Goal: Task Accomplishment & Management: Manage account settings

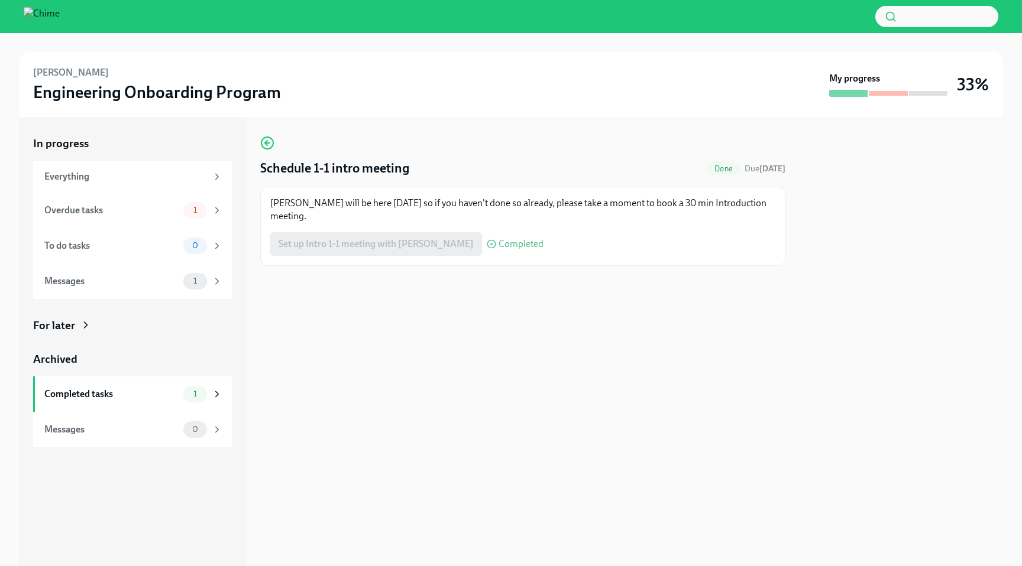
click at [514, 246] on span "Completed" at bounding box center [520, 243] width 45 height 9
click at [153, 206] on div "Overdue tasks" at bounding box center [111, 210] width 134 height 13
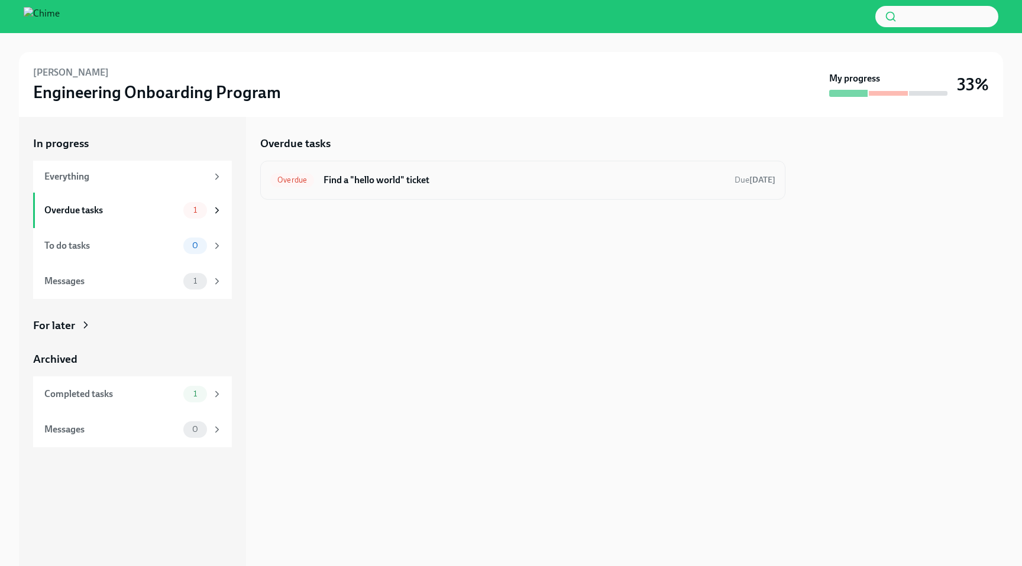
click at [418, 184] on h6 "Find a "hello world" ticket" at bounding box center [523, 180] width 401 height 13
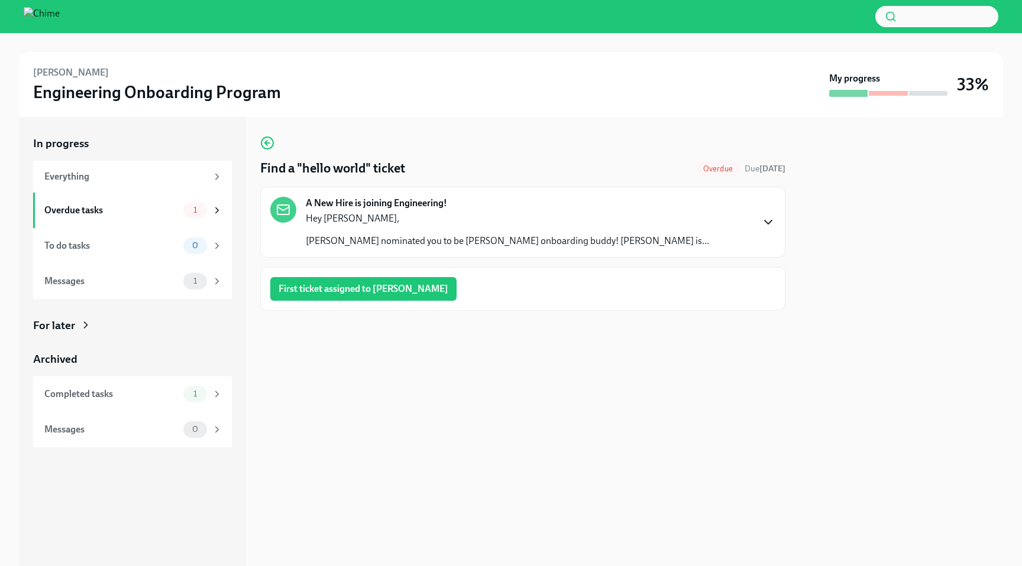
click at [767, 224] on icon "button" at bounding box center [767, 223] width 7 height 4
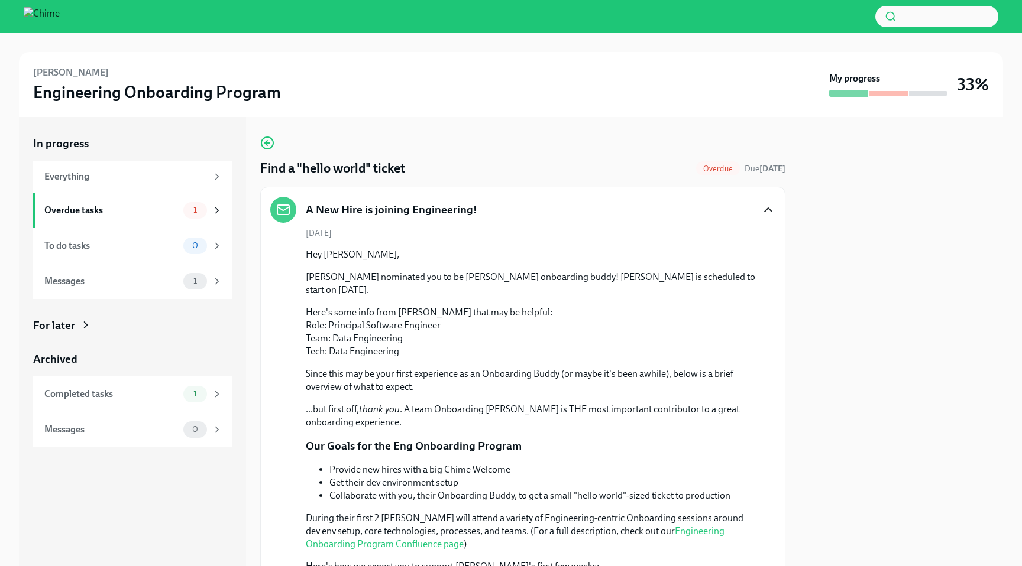
scroll to position [474, 0]
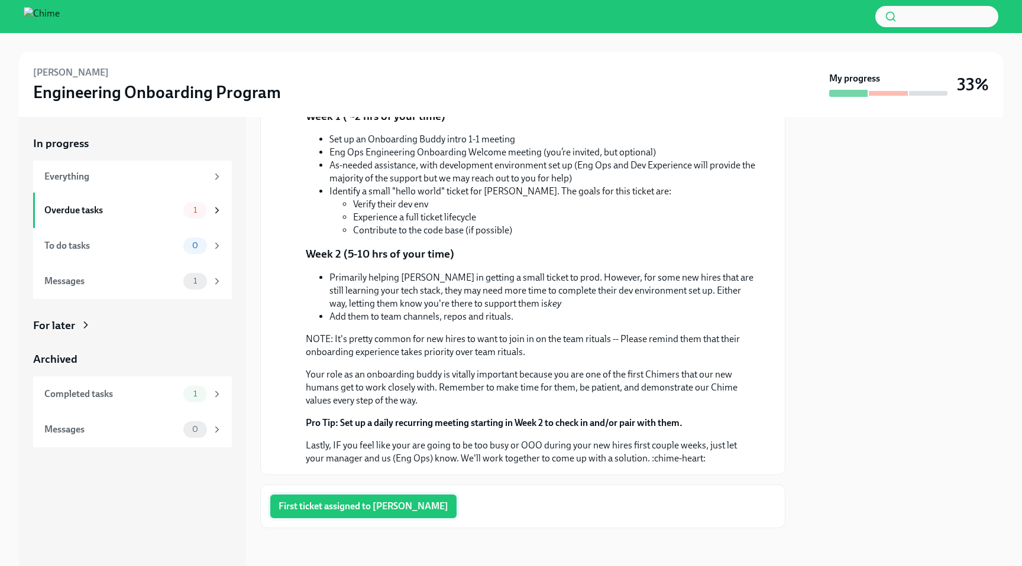
click at [381, 511] on span "First ticket assigned to [PERSON_NAME]" at bounding box center [363, 507] width 170 height 12
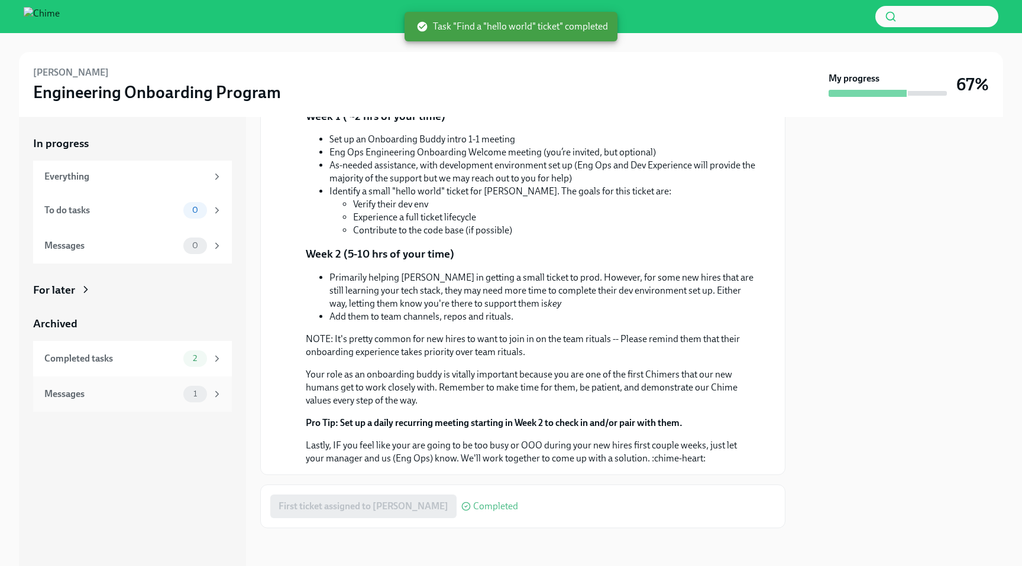
click at [128, 405] on div "Messages 1" at bounding box center [132, 394] width 199 height 35
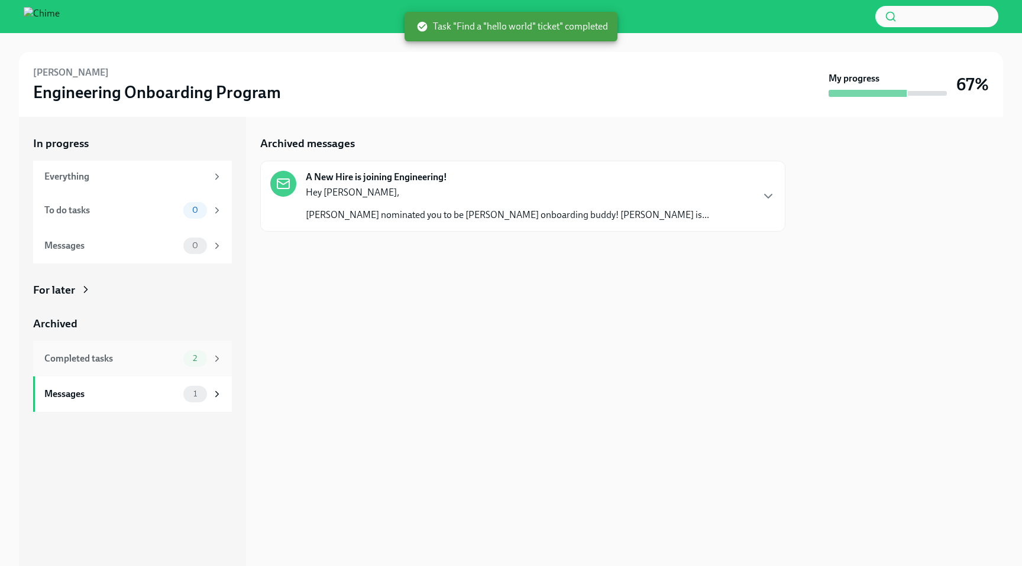
click at [116, 353] on div "Completed tasks" at bounding box center [111, 358] width 134 height 13
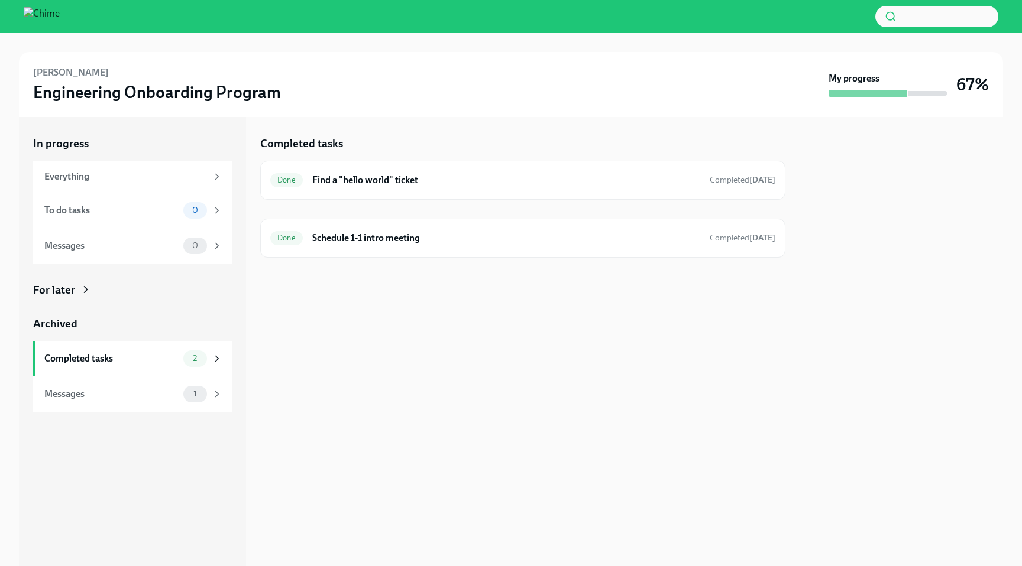
click at [59, 17] on img at bounding box center [42, 16] width 36 height 19
